Goal: Find specific fact: Find contact information

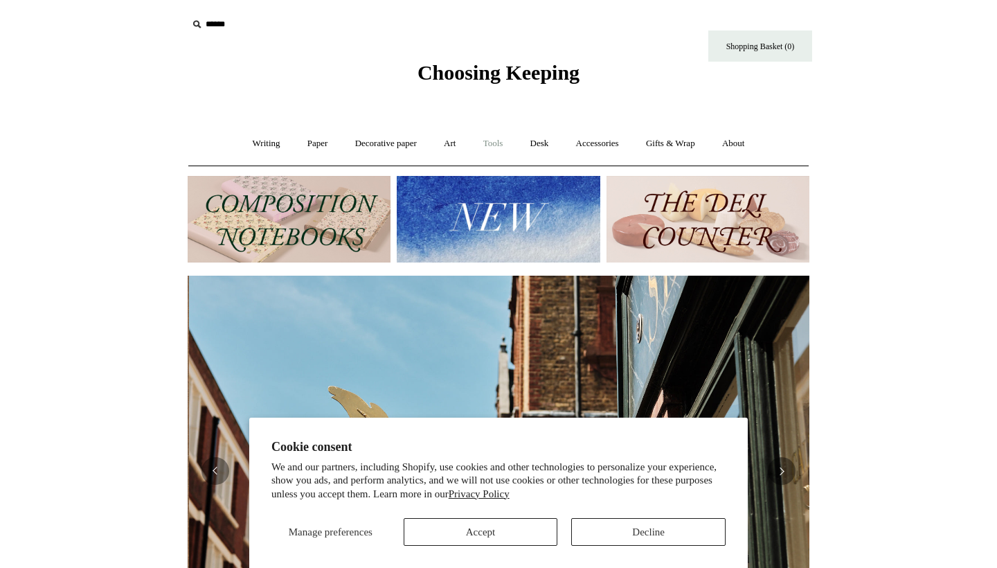
scroll to position [0, 622]
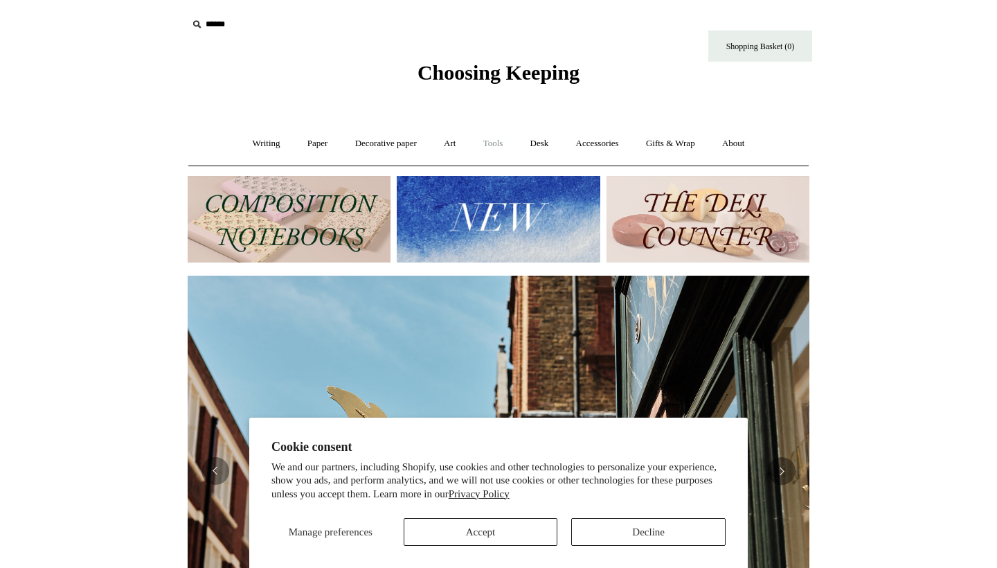
click at [495, 145] on link "Tools +" at bounding box center [493, 143] width 45 height 37
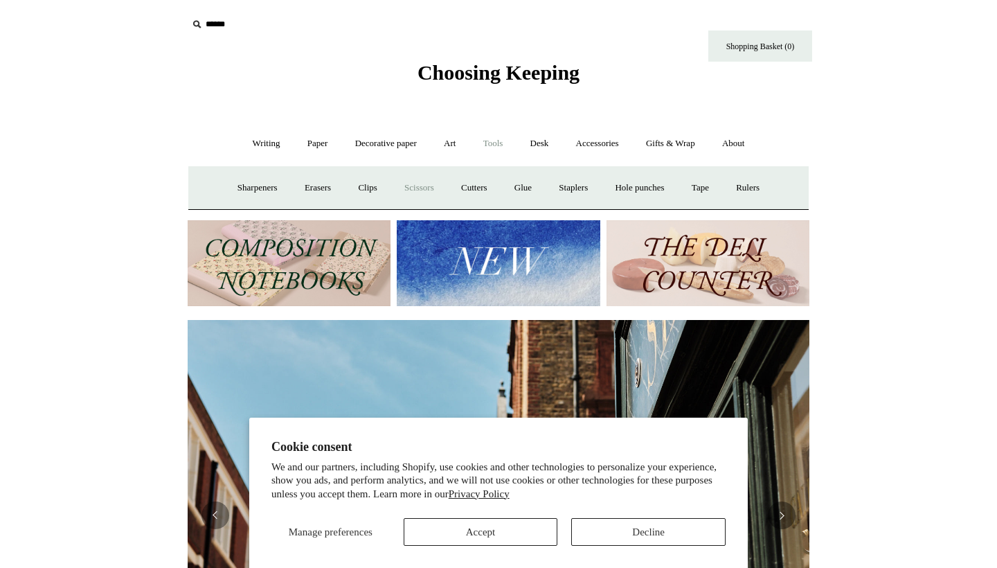
click at [420, 187] on link "Scissors" at bounding box center [419, 188] width 55 height 37
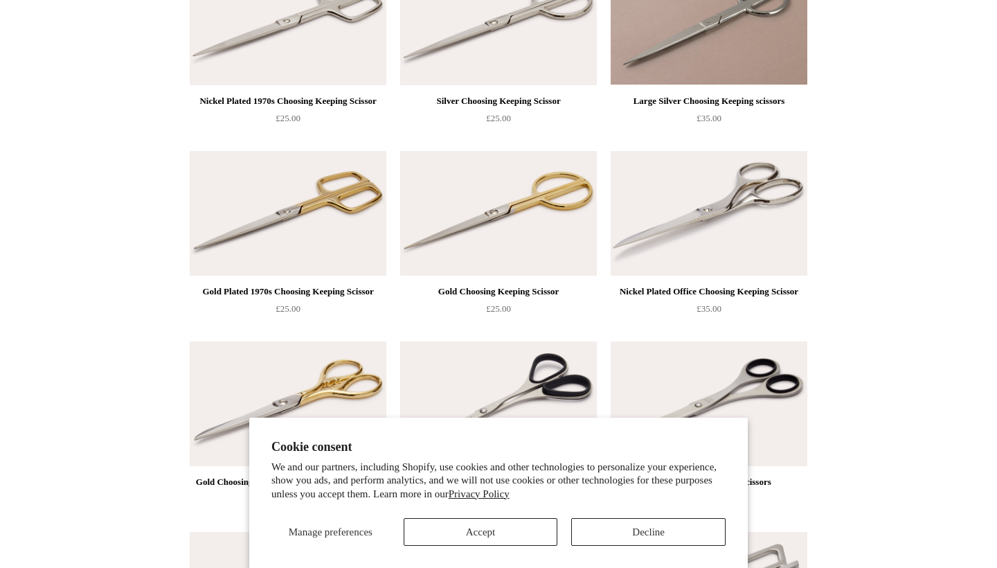
scroll to position [216, 0]
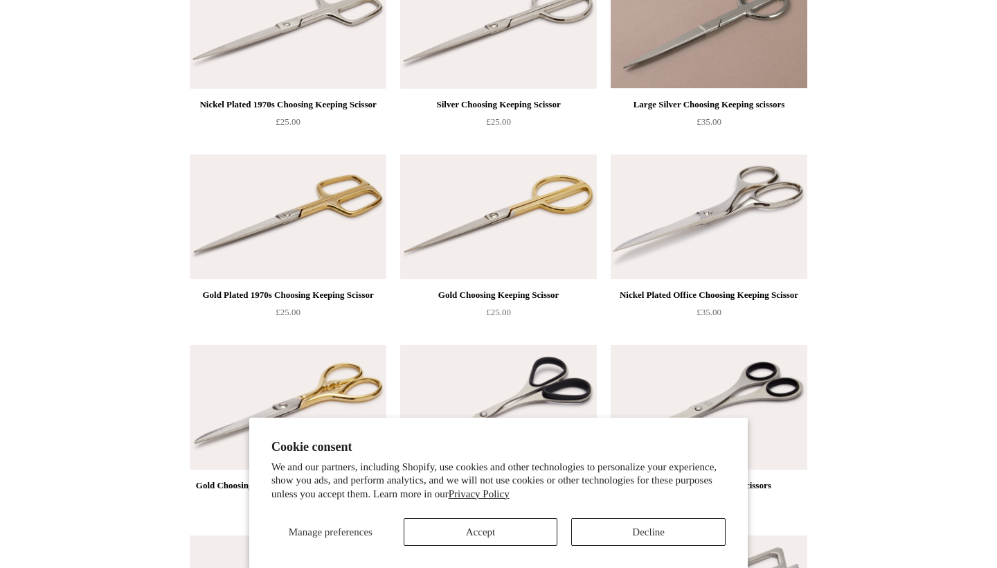
click at [727, 222] on img at bounding box center [709, 216] width 197 height 125
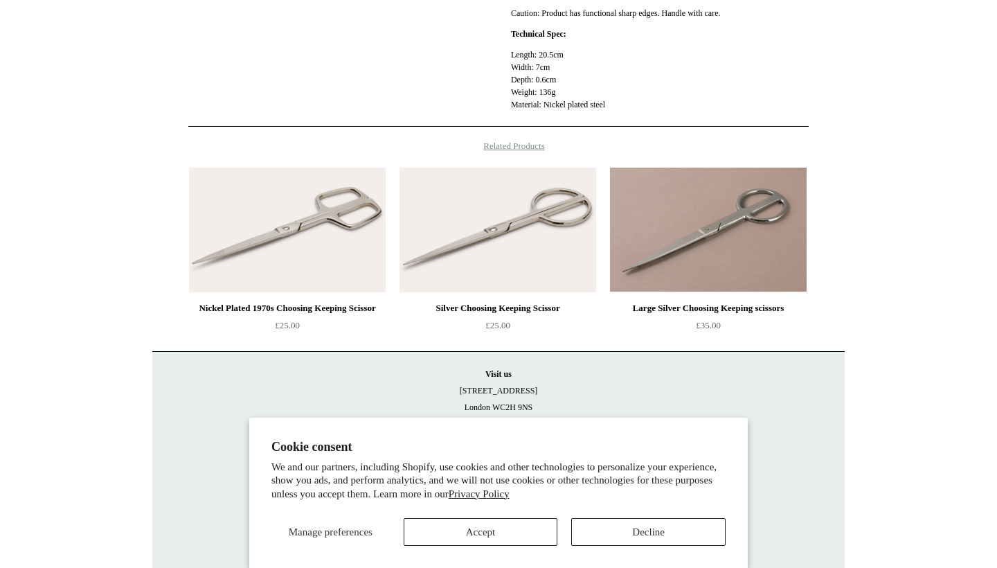
scroll to position [715, 0]
click at [600, 409] on p "Visit [GEOGRAPHIC_DATA][STREET_ADDRESS] [DATE] - [DATE] 10:30am to 5:30pm [DATE…" at bounding box center [498, 424] width 665 height 116
click at [536, 533] on button "Accept" at bounding box center [481, 532] width 154 height 28
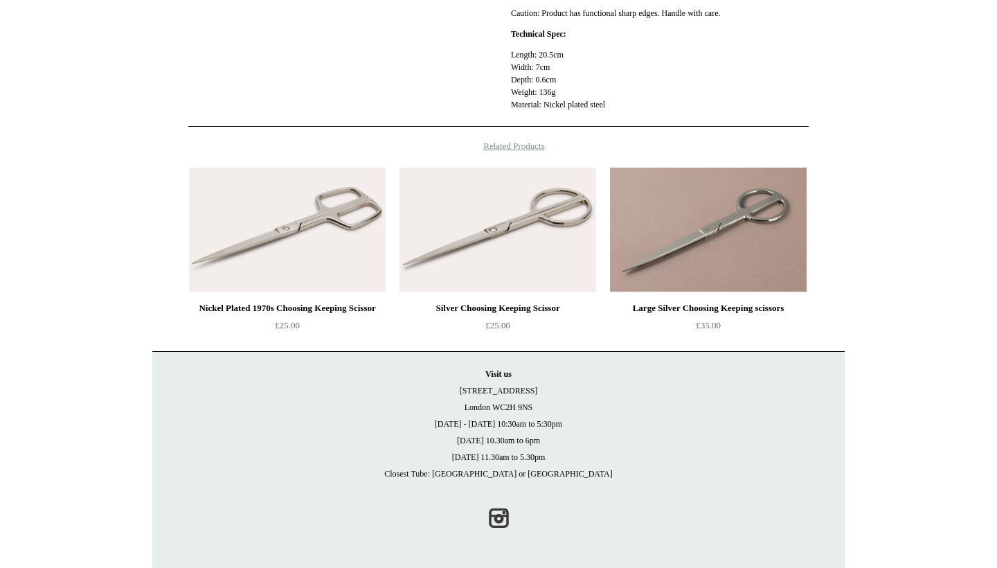
drag, startPoint x: 542, startPoint y: 406, endPoint x: 443, endPoint y: 390, distance: 99.6
click at [443, 390] on p "Visit us 21 Tower Street London WC2H 9NS Monday - Friday 10:30am to 5:30pm Satu…" at bounding box center [498, 424] width 665 height 116
copy p "21 Tower Street London WC2H 9NS"
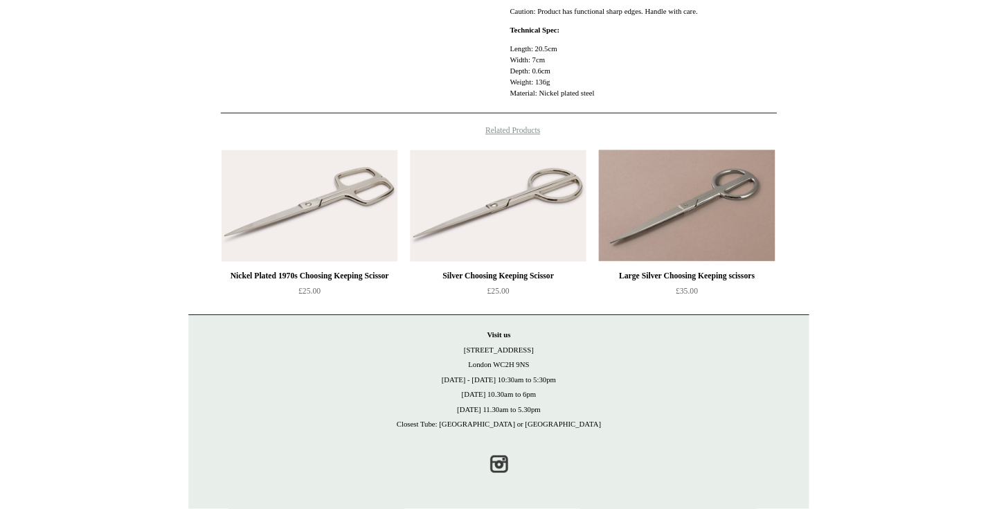
scroll to position [694, 0]
